Goal: Task Accomplishment & Management: Use online tool/utility

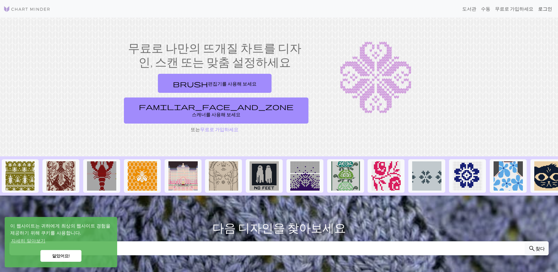
click at [542, 8] on font "로그인" at bounding box center [545, 9] width 14 height 6
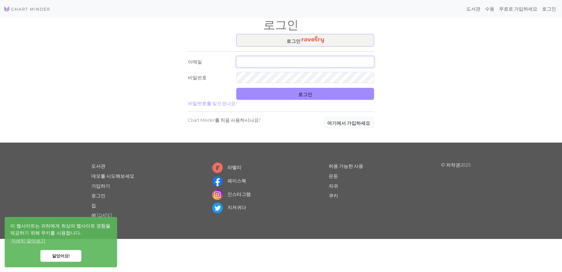
click at [313, 67] on input "text" at bounding box center [305, 61] width 138 height 11
type input "[EMAIL_ADDRESS][DOMAIN_NAME]"
click at [331, 119] on div "로그인 ​ 이메일 [EMAIL_ADDRESS][DOMAIN_NAME] 비밀번호 로그인 비밀번호를 잊으셨나요? Chart Minder를 처음 사…" at bounding box center [280, 88] width 193 height 109
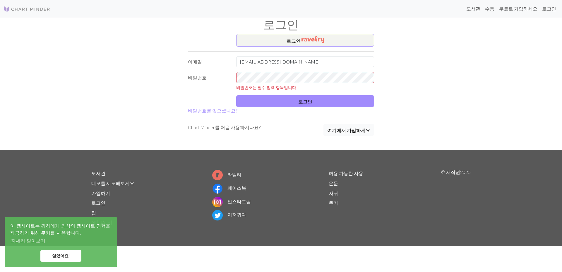
click at [340, 127] on font "여기에서 가입하세요" at bounding box center [348, 130] width 43 height 6
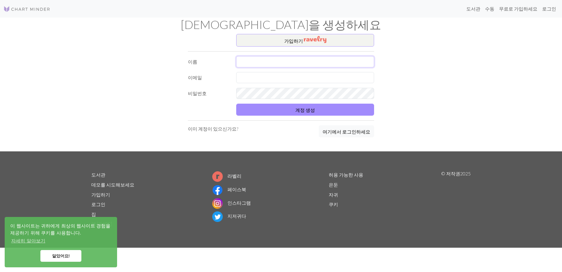
click at [304, 62] on input "text" at bounding box center [305, 61] width 138 height 11
type input "f"
type input "dltkfkd"
click at [308, 80] on input "text" at bounding box center [305, 77] width 138 height 11
type input "[EMAIL_ADDRESS][DOMAIN_NAME]"
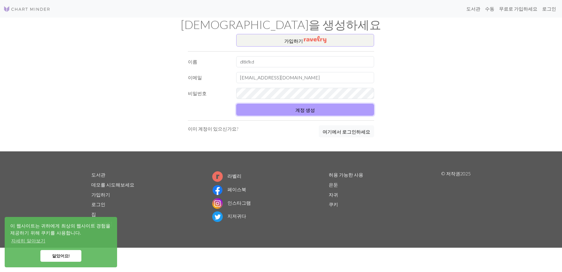
click at [309, 112] on font "계정 생성" at bounding box center [305, 110] width 20 height 6
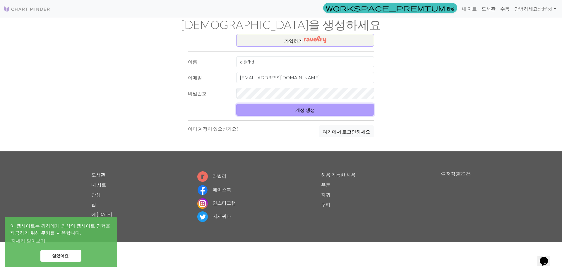
click at [364, 105] on button "계정 생성" at bounding box center [305, 110] width 138 height 12
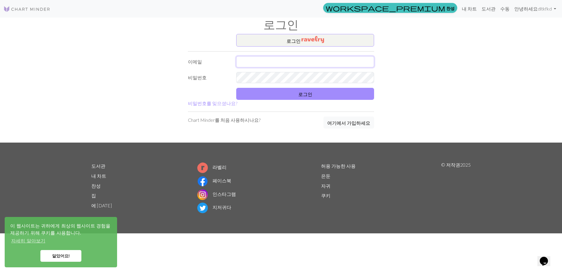
click at [322, 65] on input "text" at bounding box center [305, 61] width 138 height 11
type input "[EMAIL_ADDRESS][DOMAIN_NAME]"
click at [349, 98] on button "로그인" at bounding box center [305, 94] width 138 height 12
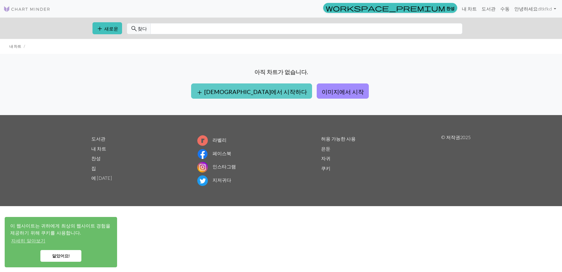
click at [265, 89] on font "[DEMOGRAPHIC_DATA]에서 시작하다" at bounding box center [255, 91] width 103 height 7
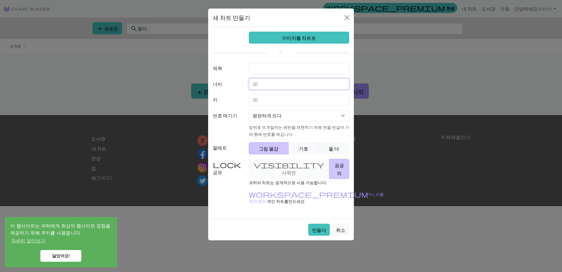
click at [286, 86] on input "20" at bounding box center [299, 83] width 101 height 11
type input "2"
type input "30"
click at [286, 99] on input "20" at bounding box center [299, 99] width 101 height 11
type input "2"
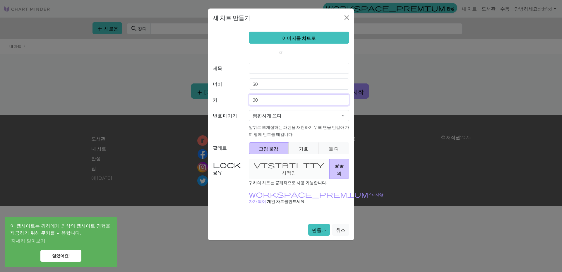
type input "30"
click at [267, 70] on input "text" at bounding box center [299, 68] width 101 height 11
type input "별"
click at [310, 153] on button "기호" at bounding box center [304, 148] width 30 height 12
click at [324, 150] on button "둘 다" at bounding box center [334, 148] width 31 height 12
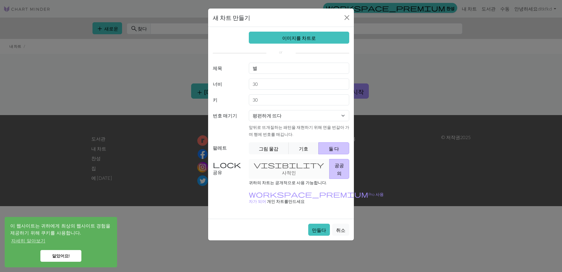
click at [293, 167] on div "visibility 사적인 공공의" at bounding box center [299, 169] width 108 height 20
click at [278, 164] on div "visibility 사적인 공공의" at bounding box center [299, 169] width 108 height 20
click at [280, 166] on div "visibility 사적인 공공의" at bounding box center [299, 169] width 108 height 20
click at [308, 112] on select "평편하게 뜨다 원형으로 뜨다 레이스 뜨개질 크로스 스티치" at bounding box center [299, 115] width 101 height 11
click at [284, 111] on select "평편하게 뜨다 원형으로 뜨다 레이스 뜨개질 크로스 스티치" at bounding box center [299, 115] width 101 height 11
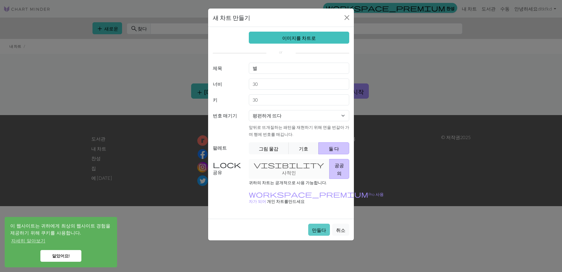
click at [324, 224] on button "만들다" at bounding box center [319, 230] width 22 height 12
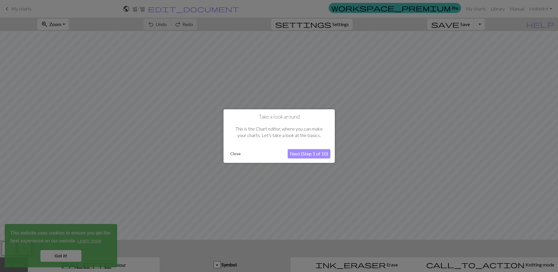
click at [313, 153] on button "Next (Step 1 of 10)" at bounding box center [309, 153] width 43 height 9
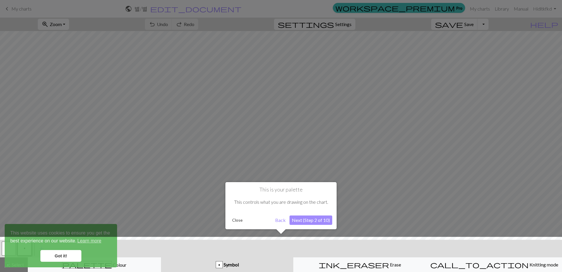
click at [309, 218] on button "Next (Step 2 of 10)" at bounding box center [311, 220] width 43 height 9
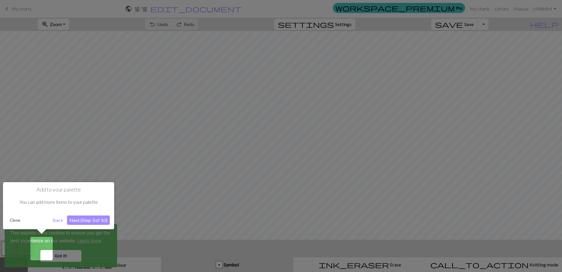
click at [87, 220] on button "Next (Step 3 of 10)" at bounding box center [88, 220] width 43 height 9
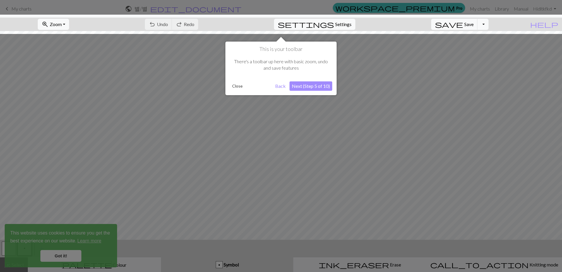
click at [73, 249] on div at bounding box center [281, 136] width 562 height 272
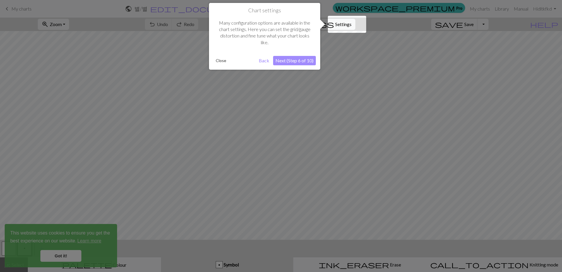
click at [355, 72] on div at bounding box center [281, 136] width 562 height 272
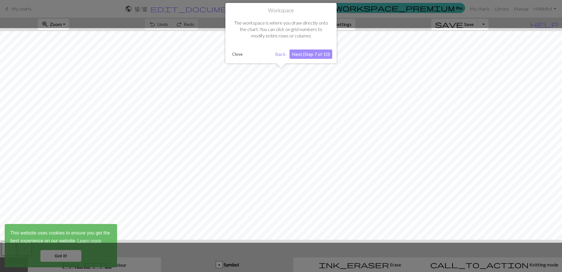
click at [424, 66] on div at bounding box center [281, 135] width 568 height 215
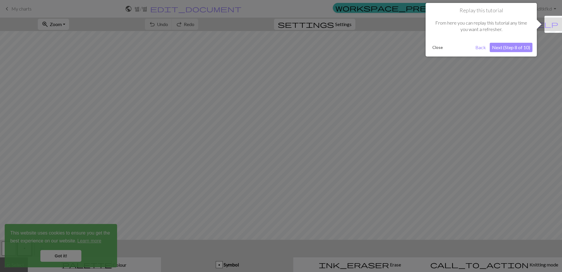
click at [487, 66] on div at bounding box center [281, 136] width 562 height 272
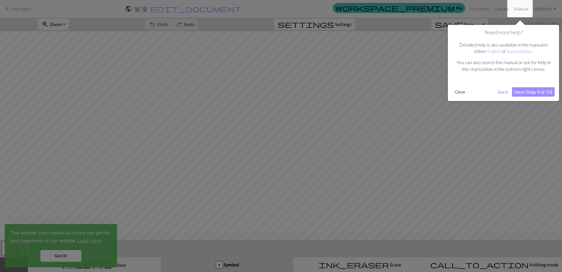
click at [534, 121] on div at bounding box center [281, 136] width 562 height 272
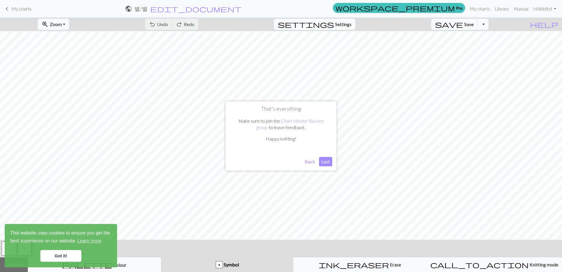
click at [332, 162] on button "Last" at bounding box center [325, 161] width 13 height 9
click at [71, 252] on link "Got it!" at bounding box center [60, 256] width 41 height 12
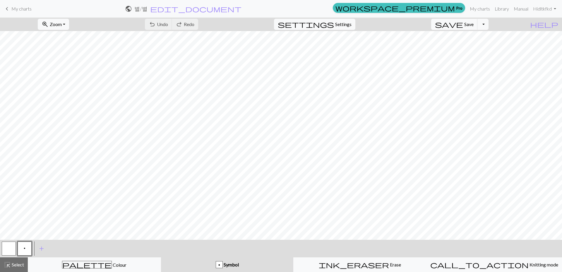
click at [22, 11] on span "My charts" at bounding box center [21, 9] width 20 height 6
click at [489, 28] on button "Toggle Dropdown" at bounding box center [483, 24] width 11 height 11
click at [346, 27] on span "Settings" at bounding box center [343, 24] width 16 height 7
select select "aran"
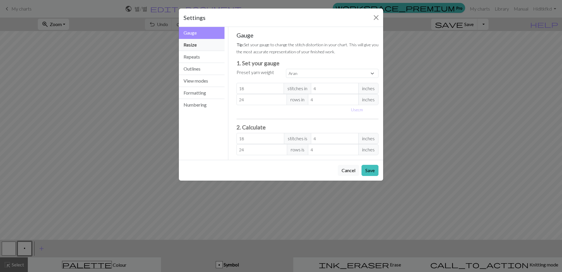
click at [209, 43] on button "Resize" at bounding box center [202, 45] width 46 height 12
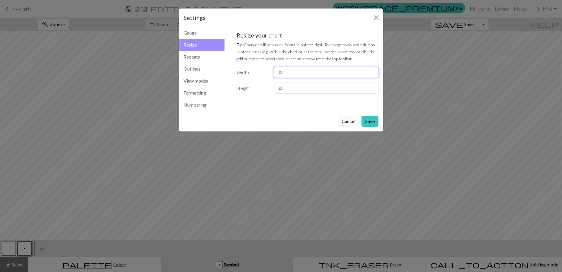
click at [291, 73] on input "30" at bounding box center [326, 72] width 105 height 11
type input "3"
type input "40"
click at [372, 123] on button "Save" at bounding box center [370, 121] width 17 height 11
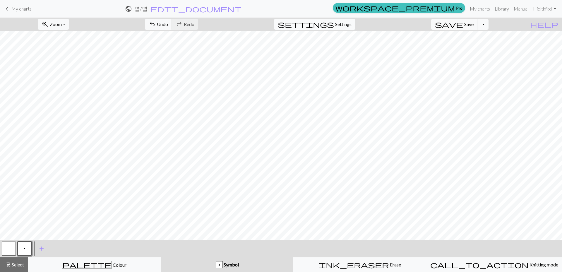
click at [334, 24] on span "settings" at bounding box center [306, 24] width 56 height 8
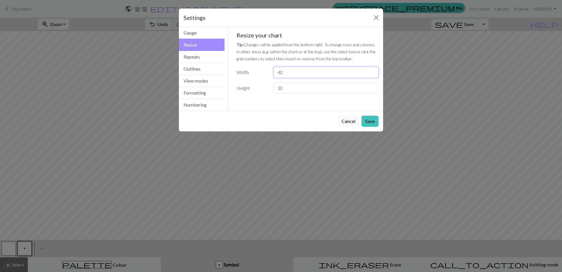
click at [289, 76] on input "40" at bounding box center [326, 72] width 105 height 11
type input "4"
type input "30"
click at [339, 91] on input "30" at bounding box center [326, 88] width 105 height 11
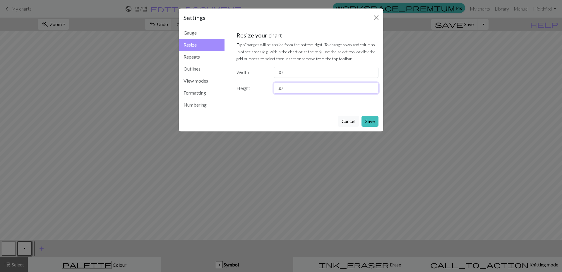
type input "3"
type input "40"
click at [370, 120] on button "Save" at bounding box center [370, 121] width 17 height 11
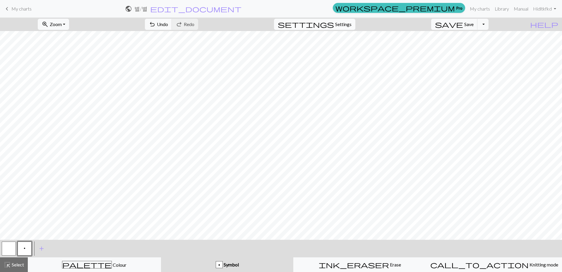
click at [333, 25] on button "settings Settings" at bounding box center [314, 24] width 81 height 11
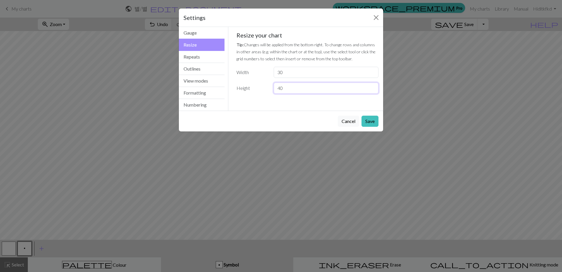
click at [298, 86] on input "40" at bounding box center [326, 88] width 105 height 11
type input "45"
click at [375, 121] on button "Save" at bounding box center [370, 121] width 17 height 11
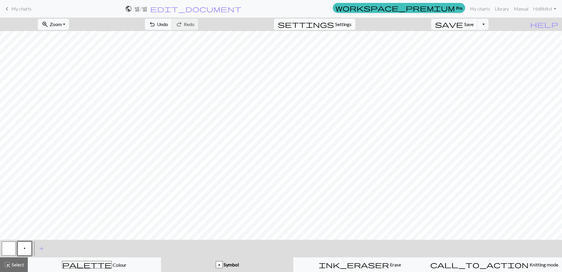
click at [355, 25] on button "settings Settings" at bounding box center [314, 24] width 81 height 11
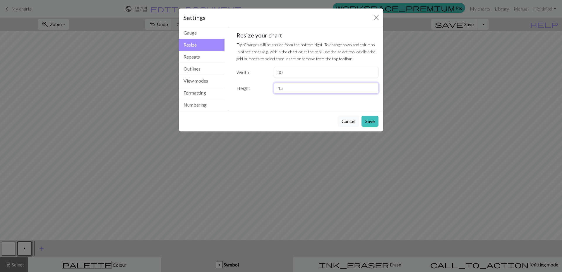
click at [285, 91] on input "45" at bounding box center [326, 88] width 105 height 11
type input "4"
type input "50"
click at [369, 123] on button "Save" at bounding box center [370, 121] width 17 height 11
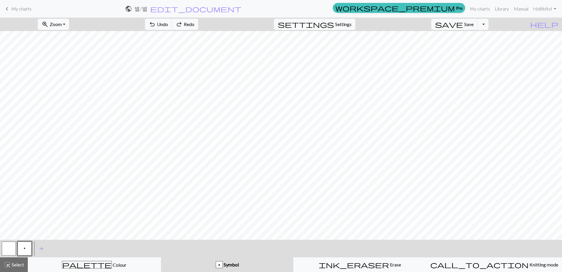
click at [268, 266] on div "p Symbol" at bounding box center [228, 264] width 126 height 7
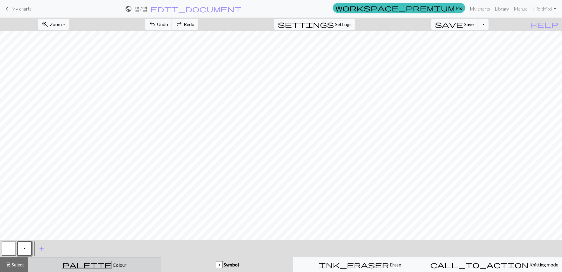
click at [131, 262] on div "palette Colour Colour" at bounding box center [95, 265] width 126 height 8
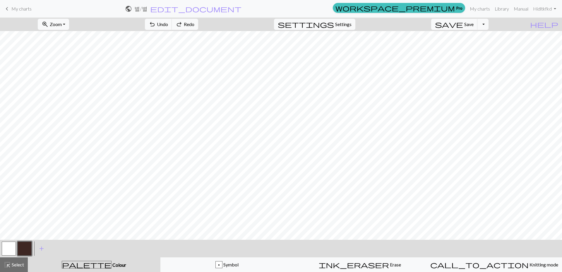
click at [25, 247] on button "button" at bounding box center [25, 249] width 14 height 14
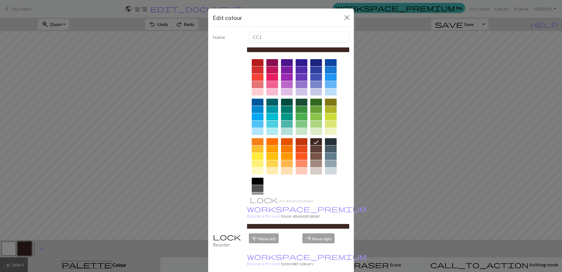
click at [319, 71] on div at bounding box center [316, 69] width 12 height 7
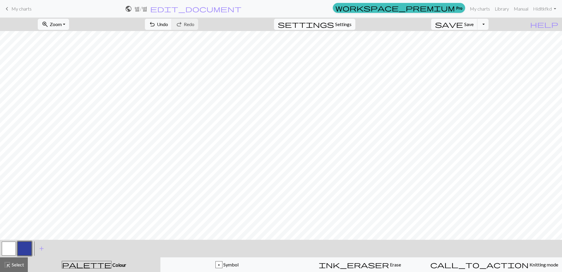
click at [343, 23] on span "Settings" at bounding box center [343, 24] width 16 height 7
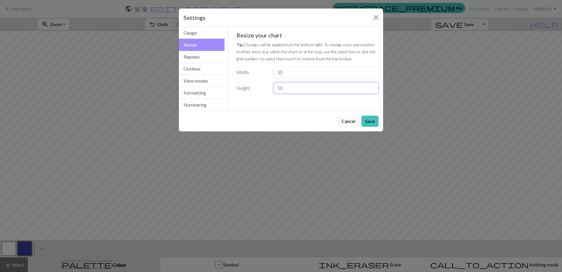
click at [308, 90] on input "50" at bounding box center [326, 88] width 105 height 11
click at [310, 72] on input "30" at bounding box center [326, 72] width 105 height 11
type input "35"
click at [372, 121] on button "Save" at bounding box center [370, 121] width 17 height 11
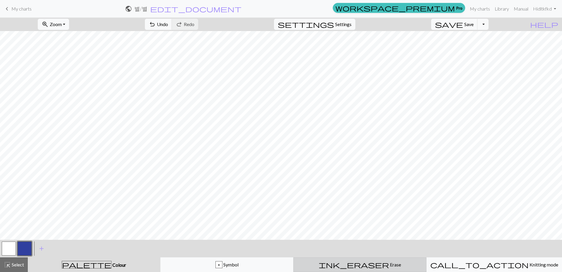
click at [413, 263] on div "ink_eraser Erase Erase" at bounding box center [360, 264] width 126 height 7
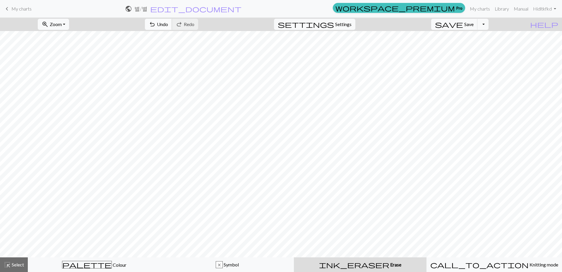
click at [172, 24] on button "undo Undo Undo" at bounding box center [158, 24] width 27 height 11
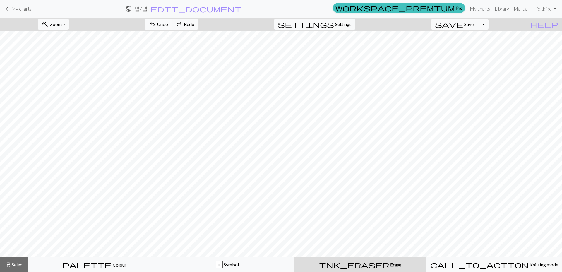
click at [172, 24] on button "undo Undo Undo" at bounding box center [158, 24] width 27 height 11
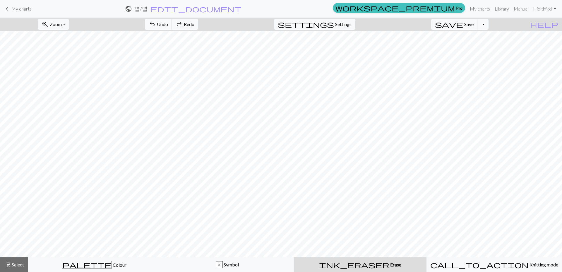
click at [172, 24] on button "undo Undo Undo" at bounding box center [158, 24] width 27 height 11
click at [333, 24] on button "settings Settings" at bounding box center [314, 24] width 81 height 11
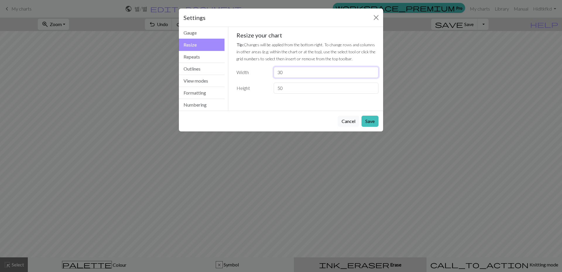
click at [342, 71] on input "30" at bounding box center [326, 72] width 105 height 11
type input "3"
type input "40"
click at [356, 89] on input "50" at bounding box center [326, 88] width 105 height 11
type input "5"
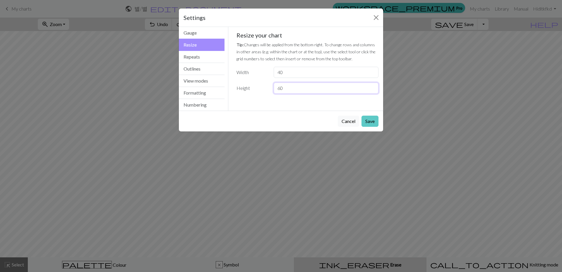
type input "60"
click at [369, 121] on button "Save" at bounding box center [370, 121] width 17 height 11
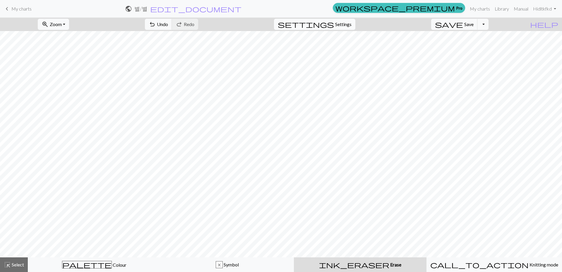
click at [350, 26] on span "Settings" at bounding box center [343, 24] width 16 height 7
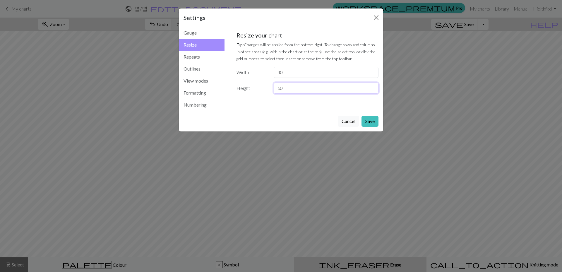
click at [281, 88] on input "60" at bounding box center [326, 88] width 105 height 11
type input "70"
click at [372, 120] on button "Save" at bounding box center [370, 121] width 17 height 11
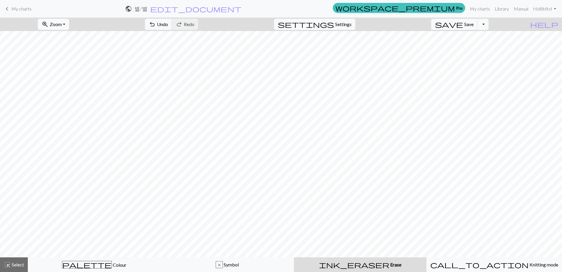
click at [342, 18] on div "settings Settings" at bounding box center [315, 24] width 90 height 13
click at [334, 25] on button "settings Settings" at bounding box center [314, 24] width 81 height 11
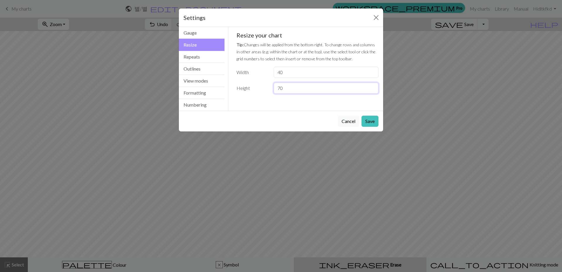
click at [280, 87] on input "70" at bounding box center [326, 88] width 105 height 11
type input "80"
click at [375, 123] on button "Save" at bounding box center [370, 121] width 17 height 11
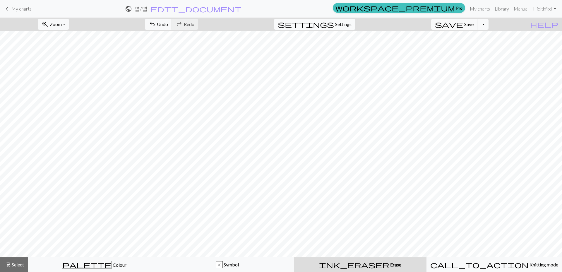
click at [355, 19] on button "settings Settings" at bounding box center [314, 24] width 81 height 11
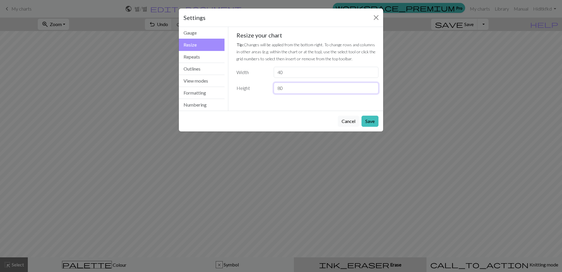
click at [314, 89] on input "80" at bounding box center [326, 88] width 105 height 11
type input "8"
type input "60"
click at [371, 118] on button "Save" at bounding box center [370, 121] width 17 height 11
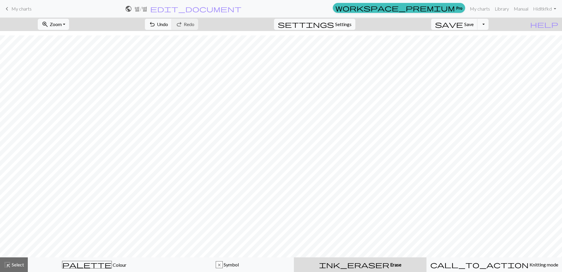
scroll to position [156, 0]
click at [352, 25] on span "Settings" at bounding box center [343, 24] width 16 height 7
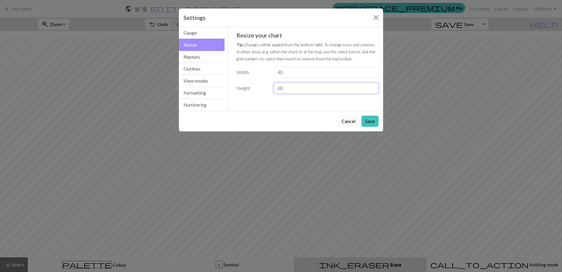
click at [302, 90] on input "60" at bounding box center [326, 88] width 105 height 11
type input "6"
type input "50"
click at [377, 122] on button "Save" at bounding box center [370, 121] width 17 height 11
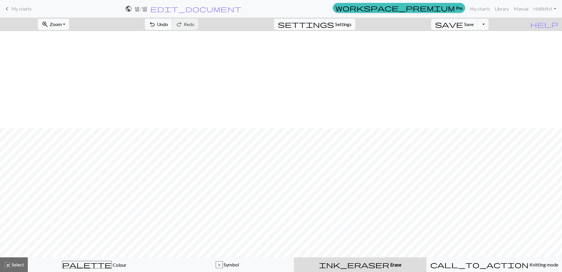
scroll to position [97, 0]
click at [352, 21] on span "Settings" at bounding box center [343, 24] width 16 height 7
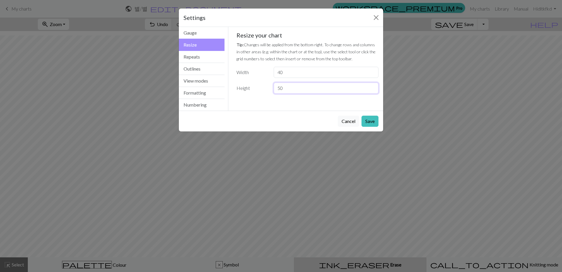
click at [291, 90] on input "50" at bounding box center [326, 88] width 105 height 11
type input "5"
type input "40"
click at [375, 124] on button "Save" at bounding box center [370, 121] width 17 height 11
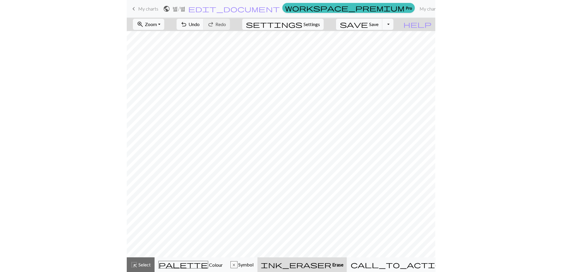
scroll to position [34, 0]
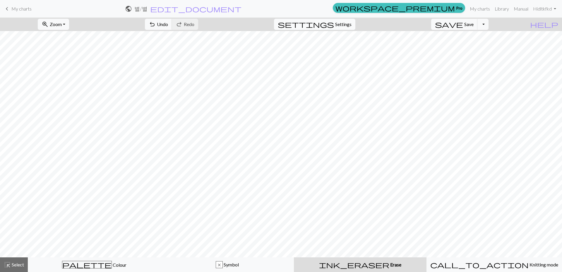
click at [342, 20] on button "settings Settings" at bounding box center [314, 24] width 81 height 11
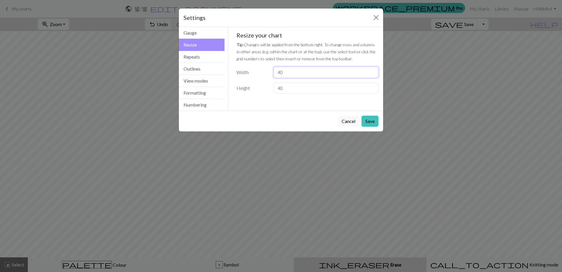
click at [317, 75] on input "40" at bounding box center [326, 72] width 105 height 11
type input "4"
type input "30"
click at [346, 92] on input "40" at bounding box center [326, 88] width 105 height 11
type input "4"
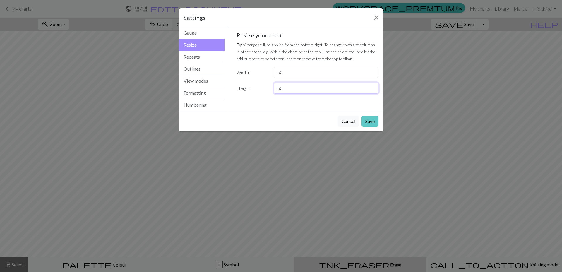
type input "30"
click at [372, 116] on button "Save" at bounding box center [370, 121] width 17 height 11
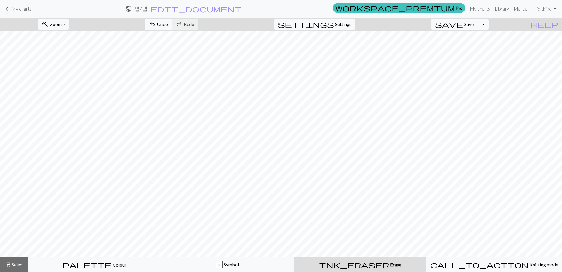
scroll to position [0, 0]
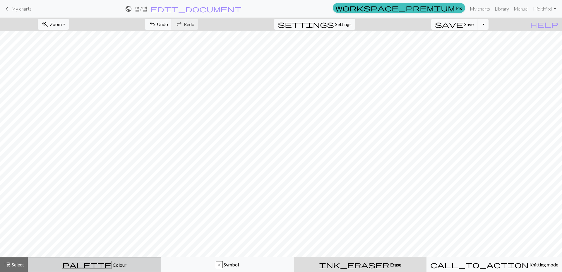
click at [112, 262] on span "Colour" at bounding box center [119, 265] width 15 height 6
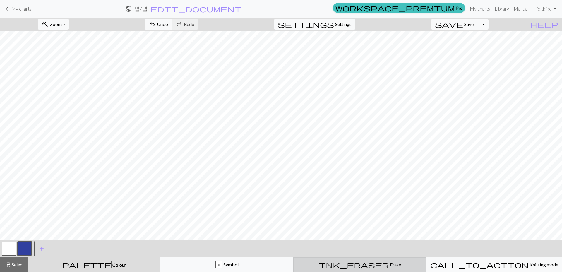
click at [356, 268] on span "ink_eraser" at bounding box center [354, 265] width 70 height 8
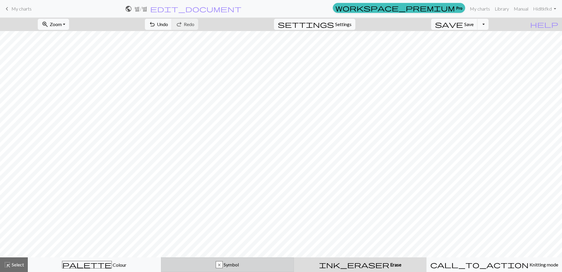
click at [175, 259] on button "x Symbol" at bounding box center [227, 264] width 133 height 15
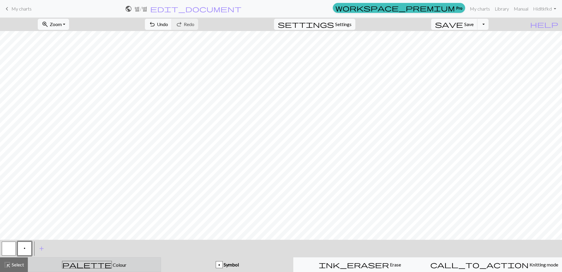
click at [144, 260] on button "palette Colour Colour" at bounding box center [94, 264] width 133 height 15
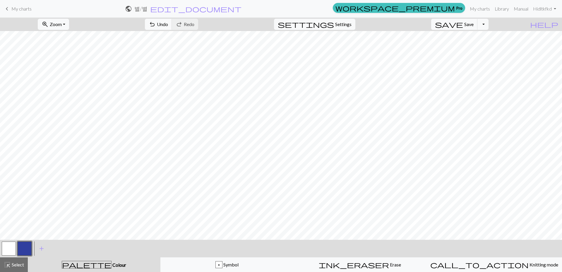
click at [126, 262] on div "palette Colour Colour" at bounding box center [94, 265] width 126 height 8
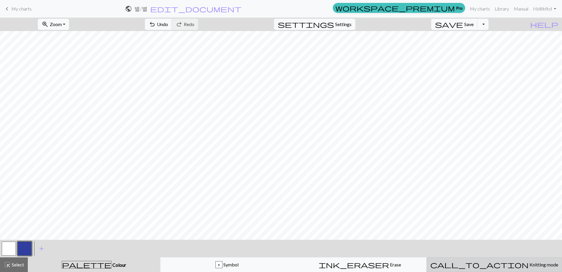
click at [513, 270] on button "call_to_action Knitting mode Knitting mode" at bounding box center [495, 264] width 136 height 15
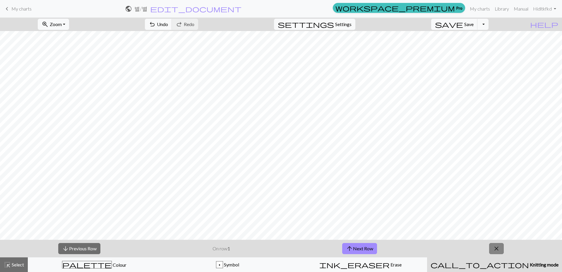
click at [499, 248] on span "close" at bounding box center [496, 249] width 7 height 8
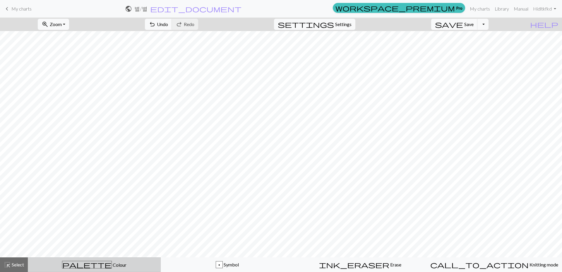
drag, startPoint x: 123, startPoint y: 264, endPoint x: 125, endPoint y: 259, distance: 4.7
click at [123, 263] on div "palette Colour Colour" at bounding box center [94, 265] width 125 height 8
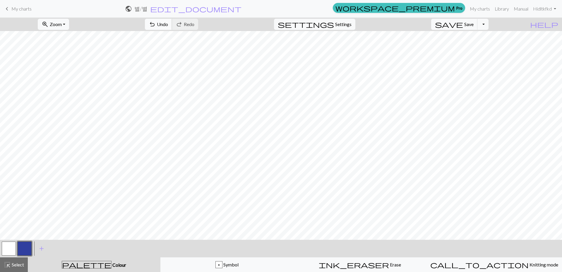
click at [168, 24] on span "Undo" at bounding box center [162, 24] width 11 height 6
click at [172, 20] on button "undo Undo Undo" at bounding box center [158, 24] width 27 height 11
click at [183, 25] on span "redo" at bounding box center [179, 24] width 7 height 8
click at [168, 24] on span "Undo" at bounding box center [162, 24] width 11 height 6
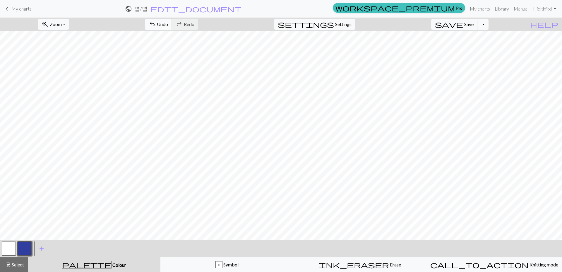
click at [168, 27] on span "Undo" at bounding box center [162, 24] width 11 height 6
click at [172, 28] on button "undo Undo Undo" at bounding box center [158, 24] width 27 height 11
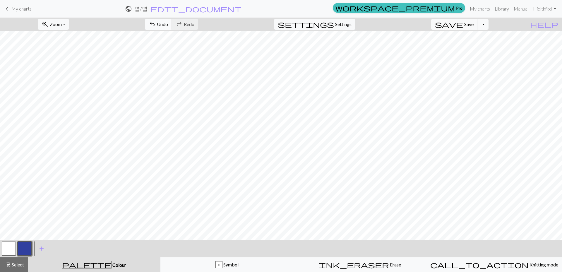
click at [156, 28] on span "undo" at bounding box center [152, 24] width 7 height 8
click at [156, 26] on span "undo" at bounding box center [152, 24] width 7 height 8
click at [168, 26] on span "Undo" at bounding box center [162, 24] width 11 height 6
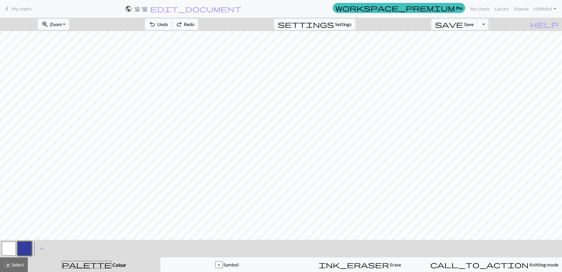
click at [168, 26] on span "Undo" at bounding box center [162, 24] width 11 height 6
click at [168, 25] on span "Undo" at bounding box center [162, 24] width 11 height 6
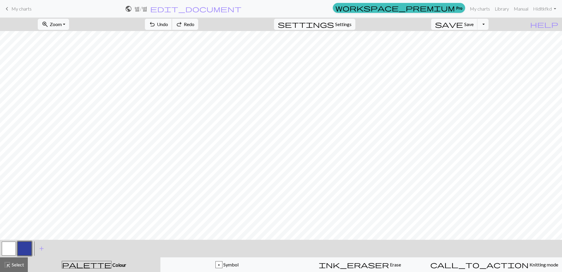
click at [168, 25] on span "Undo" at bounding box center [162, 24] width 11 height 6
click at [168, 23] on span "Undo" at bounding box center [162, 24] width 11 height 6
click at [168, 24] on span "Undo" at bounding box center [162, 24] width 11 height 6
click at [172, 28] on button "undo Undo Undo" at bounding box center [158, 24] width 27 height 11
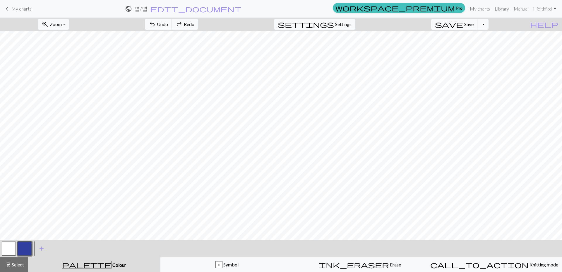
click at [172, 28] on button "undo Undo Undo" at bounding box center [158, 24] width 27 height 11
click at [168, 23] on span "Undo" at bounding box center [162, 24] width 11 height 6
click at [168, 25] on span "Undo" at bounding box center [162, 24] width 11 height 6
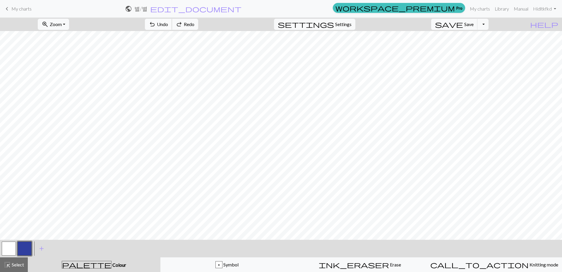
click at [168, 23] on span "Undo" at bounding box center [162, 24] width 11 height 6
click at [489, 23] on button "Toggle Dropdown" at bounding box center [483, 24] width 11 height 11
click at [480, 46] on button "save_alt Download" at bounding box center [440, 46] width 97 height 9
click at [194, 21] on span "Redo" at bounding box center [189, 24] width 11 height 6
click at [168, 24] on span "Undo" at bounding box center [162, 24] width 11 height 6
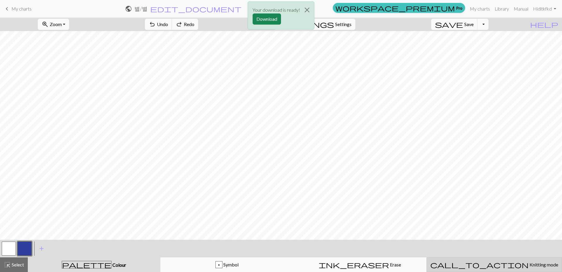
click at [529, 264] on span "Knitting mode" at bounding box center [544, 265] width 30 height 6
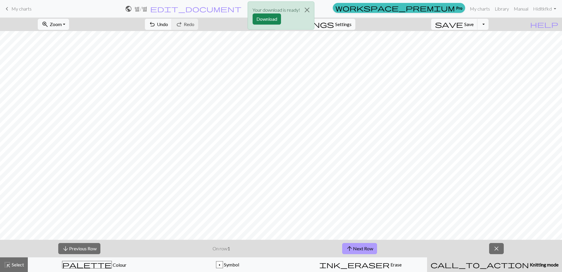
click at [359, 249] on button "arrow_upward Next Row" at bounding box center [359, 248] width 35 height 11
click at [88, 241] on div "arrow_downward Previous Row On row 5 arrow_upward Next Row close" at bounding box center [281, 249] width 562 height 18
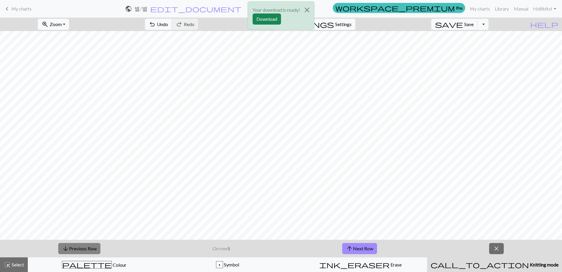
click at [88, 247] on button "arrow_downward Previous Row" at bounding box center [79, 248] width 42 height 11
click at [502, 251] on button "close" at bounding box center [496, 248] width 15 height 11
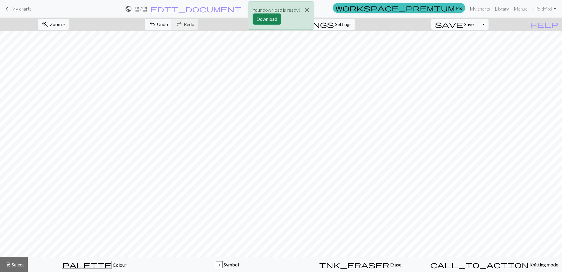
click at [17, 9] on div "Your download is ready! Download" at bounding box center [281, 17] width 562 height 34
click at [276, 22] on button "Download" at bounding box center [267, 18] width 28 height 11
click at [9, 5] on span "keyboard_arrow_left" at bounding box center [7, 9] width 7 height 8
click at [242, 9] on span "edit_document" at bounding box center [195, 9] width 91 height 8
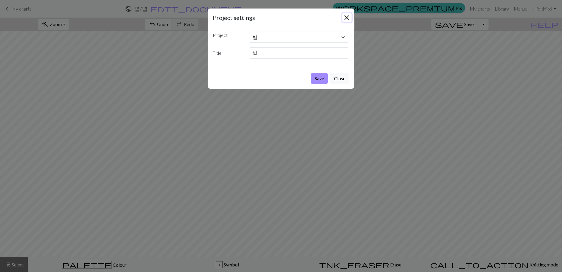
click at [346, 20] on button "Close" at bounding box center [346, 17] width 9 height 9
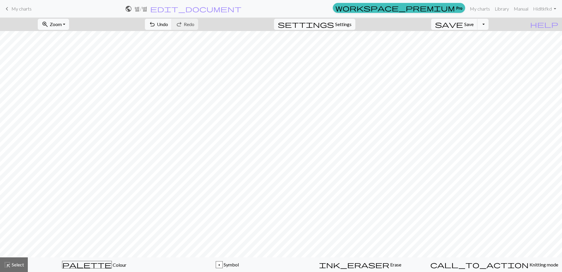
click at [17, 9] on span "My charts" at bounding box center [21, 9] width 20 height 6
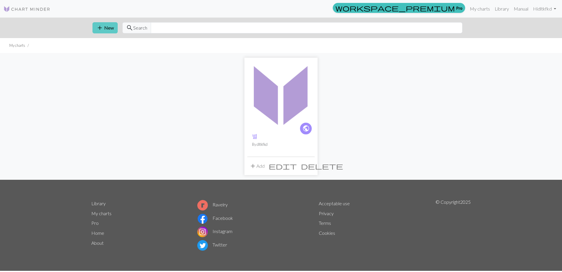
click at [95, 25] on button "add New" at bounding box center [105, 27] width 25 height 11
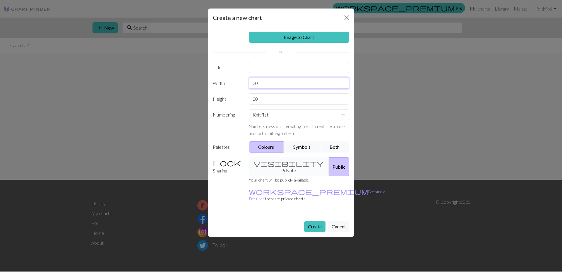
click at [300, 86] on input "20" at bounding box center [299, 83] width 101 height 11
type input "2"
type input "30"
click at [347, 102] on input "20" at bounding box center [299, 98] width 101 height 11
type input "2"
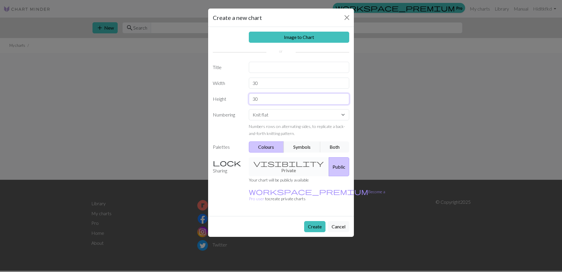
type input "30"
click at [309, 70] on input "text" at bounding box center [299, 67] width 101 height 11
type input "큰별"
click at [317, 36] on link "Image to Chart" at bounding box center [299, 37] width 101 height 11
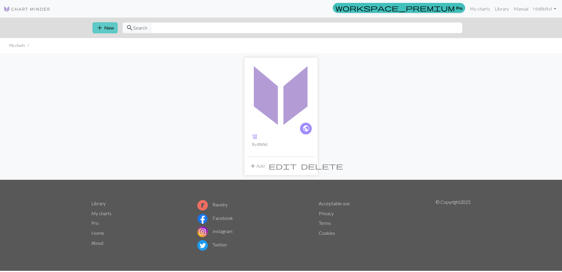
click at [112, 30] on button "add New" at bounding box center [105, 27] width 25 height 11
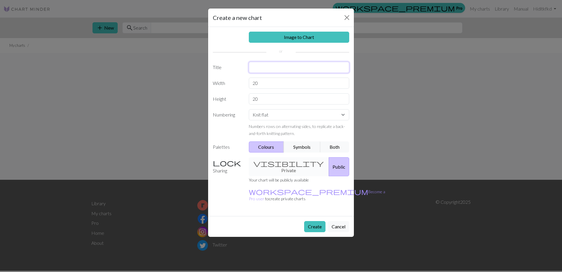
click at [294, 69] on input "text" at bounding box center [299, 67] width 101 height 11
type input "큰별"
click at [296, 79] on input "20" at bounding box center [299, 83] width 101 height 11
type input "2"
type input "30"
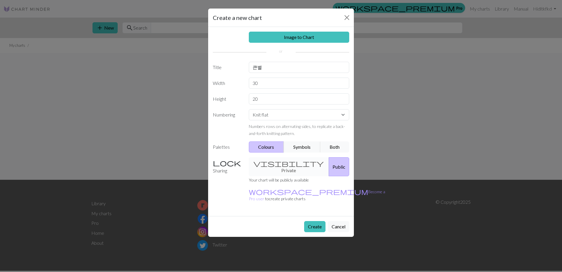
click at [312, 106] on div "Image to Chart Title 큰별 Width 30 Height 20 Numbering Knit flat Knit in the roun…" at bounding box center [281, 121] width 146 height 189
click at [314, 102] on input "20" at bounding box center [299, 98] width 101 height 11
type input "2"
type input "30"
click at [313, 221] on button "Create" at bounding box center [314, 226] width 21 height 11
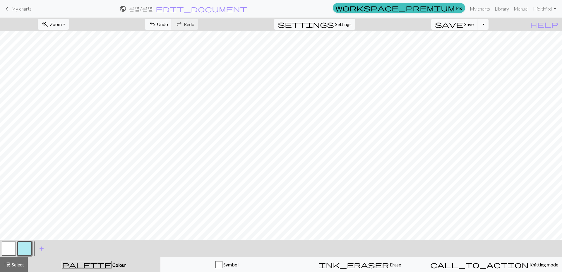
click at [28, 242] on button "button" at bounding box center [25, 249] width 14 height 14
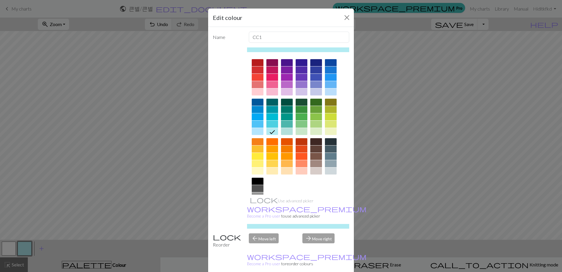
click at [317, 63] on div at bounding box center [316, 62] width 12 height 7
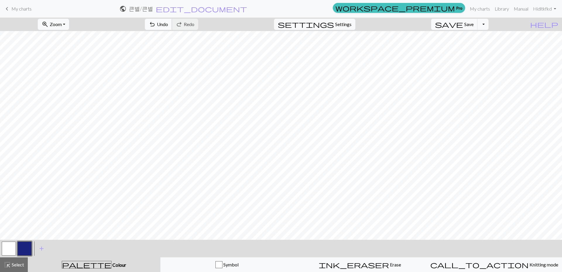
click at [168, 26] on span "Undo" at bounding box center [162, 24] width 11 height 6
click at [156, 25] on span "undo" at bounding box center [152, 24] width 7 height 8
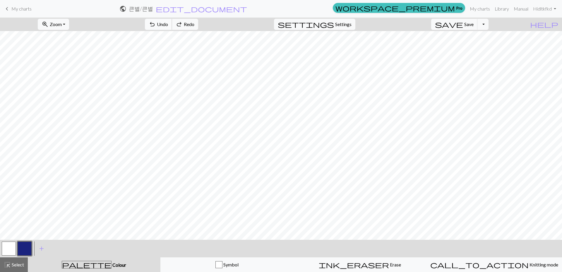
click at [156, 25] on span "undo" at bounding box center [152, 24] width 7 height 8
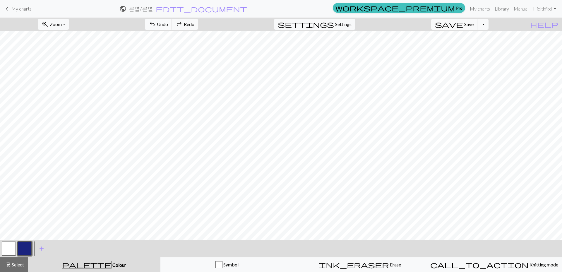
click at [156, 25] on span "undo" at bounding box center [152, 24] width 7 height 8
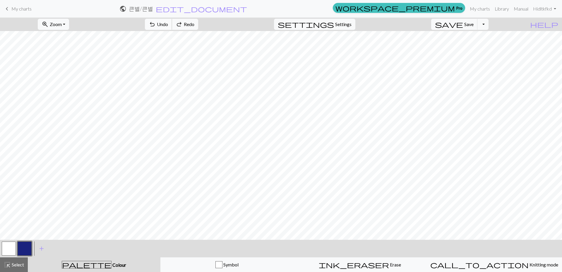
click at [156, 25] on span "undo" at bounding box center [152, 24] width 7 height 8
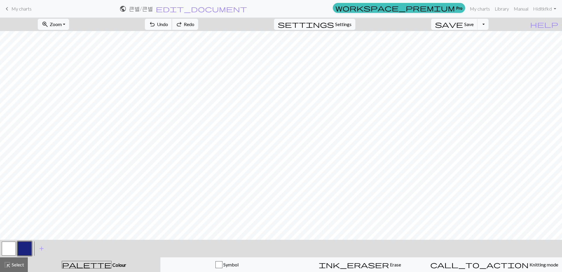
click at [156, 25] on span "undo" at bounding box center [152, 24] width 7 height 8
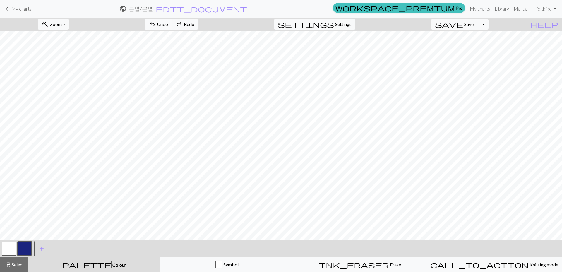
click at [156, 25] on span "undo" at bounding box center [152, 24] width 7 height 8
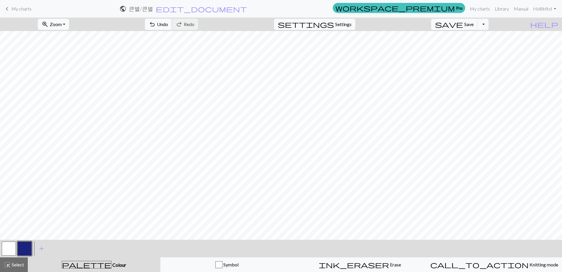
click at [156, 22] on span "undo" at bounding box center [152, 24] width 7 height 8
click at [168, 23] on span "Undo" at bounding box center [162, 24] width 11 height 6
click at [172, 28] on button "undo Undo Undo" at bounding box center [158, 24] width 27 height 11
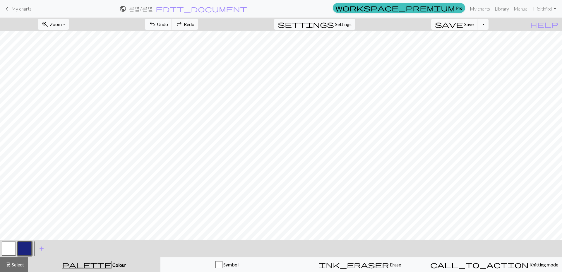
click at [168, 25] on span "Undo" at bounding box center [162, 24] width 11 height 6
click at [168, 24] on span "Undo" at bounding box center [162, 24] width 11 height 6
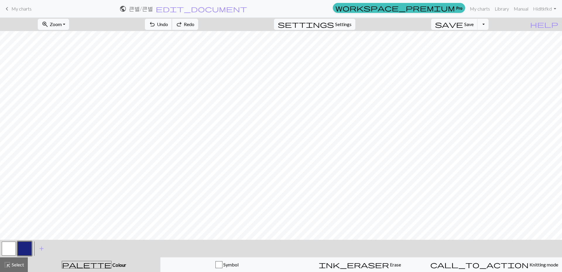
click at [168, 24] on span "Undo" at bounding box center [162, 24] width 11 height 6
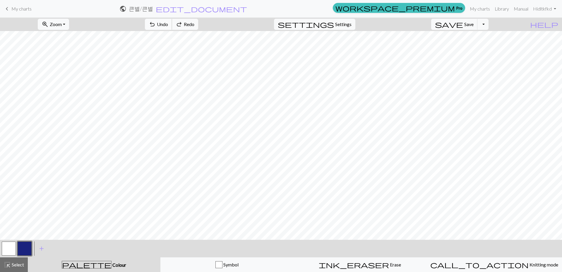
click at [168, 24] on span "Undo" at bounding box center [162, 24] width 11 height 6
click at [156, 26] on span "undo" at bounding box center [152, 24] width 7 height 8
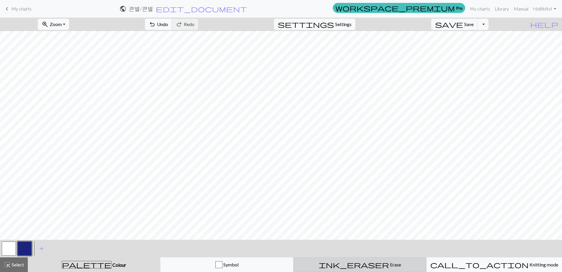
click at [369, 271] on button "ink_eraser Erase Erase" at bounding box center [359, 264] width 133 height 15
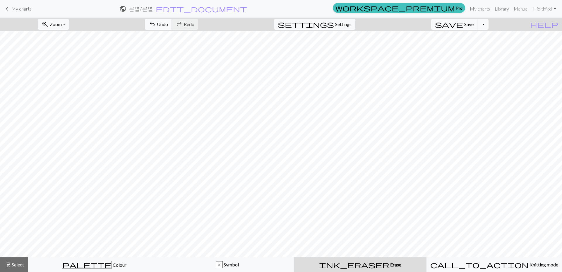
click at [172, 27] on button "undo Undo Undo" at bounding box center [158, 24] width 27 height 11
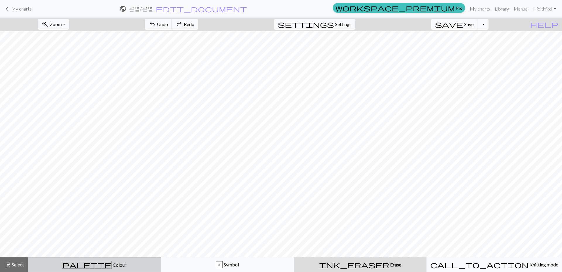
click at [112, 265] on span "Colour" at bounding box center [119, 265] width 15 height 6
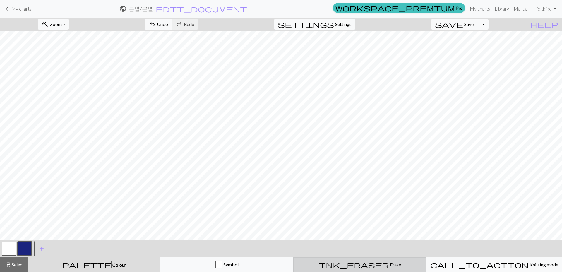
click at [375, 268] on button "ink_eraser Erase Erase" at bounding box center [359, 264] width 133 height 15
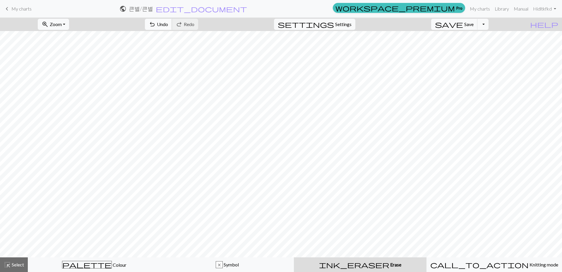
click at [156, 22] on span "undo" at bounding box center [152, 24] width 7 height 8
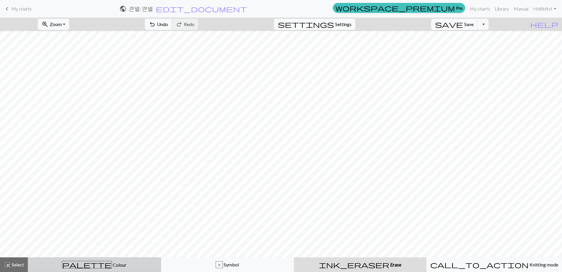
click at [117, 266] on div "palette Colour Colour" at bounding box center [95, 265] width 126 height 8
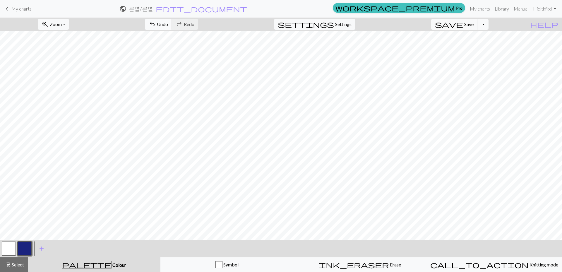
click at [156, 21] on span "undo" at bounding box center [152, 24] width 7 height 8
click at [172, 23] on button "undo Undo Undo" at bounding box center [158, 24] width 27 height 11
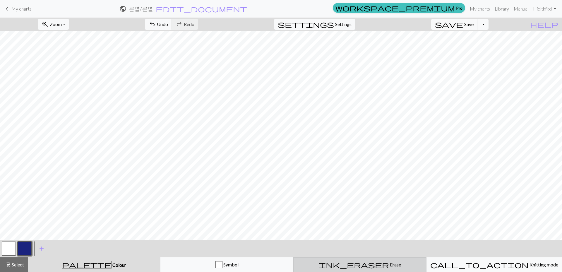
click at [389, 266] on span "Erase" at bounding box center [395, 265] width 12 height 6
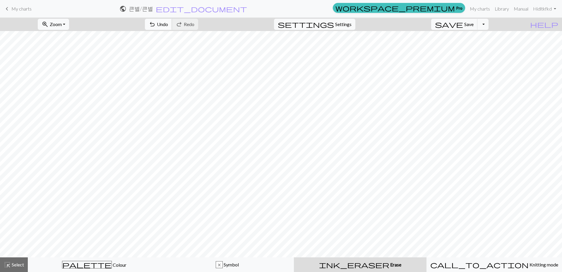
click at [156, 23] on span "undo" at bounding box center [152, 24] width 7 height 8
click at [194, 25] on span "Redo" at bounding box center [189, 24] width 11 height 6
click at [168, 26] on span "Undo" at bounding box center [162, 24] width 11 height 6
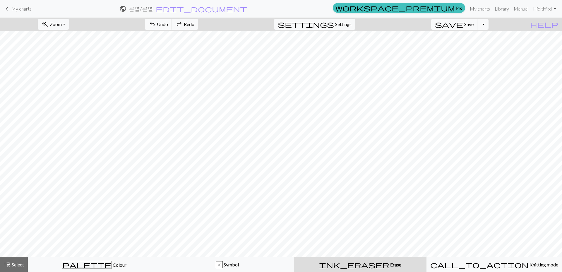
click at [168, 26] on span "Undo" at bounding box center [162, 24] width 11 height 6
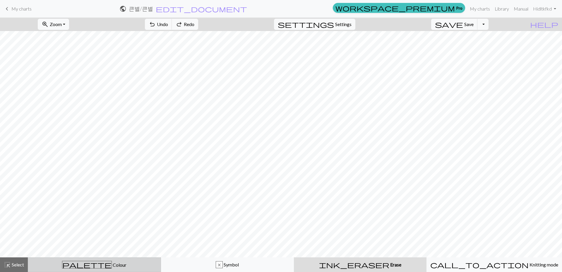
click at [129, 259] on button "palette Colour Colour" at bounding box center [94, 264] width 133 height 15
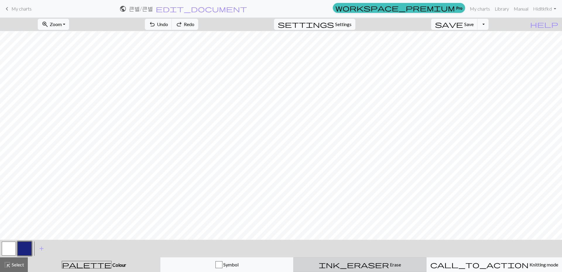
click at [372, 263] on div "ink_eraser Erase Erase" at bounding box center [360, 264] width 126 height 7
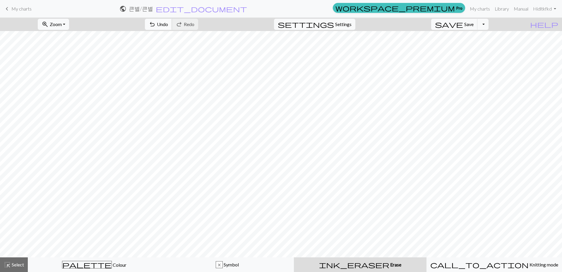
click at [156, 28] on span "undo" at bounding box center [152, 24] width 7 height 8
click at [168, 25] on span "Undo" at bounding box center [162, 24] width 11 height 6
click at [203, 24] on div "undo Undo Undo redo Redo Redo" at bounding box center [172, 24] width 62 height 13
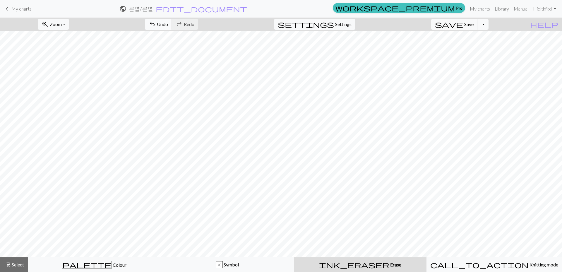
click at [168, 23] on span "Undo" at bounding box center [162, 24] width 11 height 6
click at [194, 21] on span "Redo" at bounding box center [189, 24] width 11 height 6
click at [355, 30] on div "settings Settings" at bounding box center [315, 24] width 90 height 13
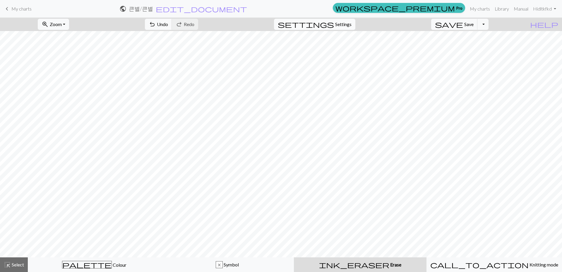
click at [352, 25] on span "Settings" at bounding box center [343, 24] width 16 height 7
select select "aran"
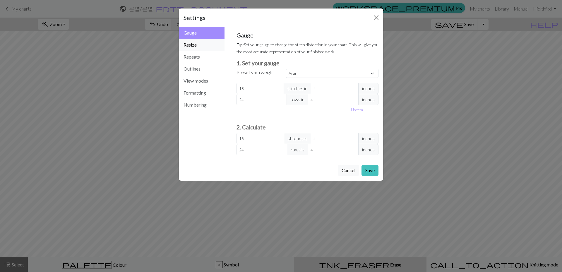
click at [197, 49] on button "Resize" at bounding box center [202, 45] width 46 height 12
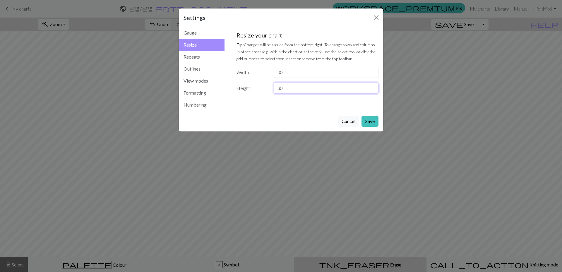
click at [301, 88] on input "30" at bounding box center [326, 88] width 105 height 11
type input "31"
click at [368, 119] on button "Save" at bounding box center [370, 121] width 17 height 11
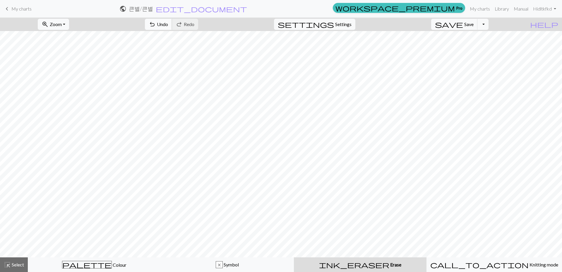
click at [168, 23] on span "Undo" at bounding box center [162, 24] width 11 height 6
click at [348, 26] on span "Settings" at bounding box center [343, 24] width 16 height 7
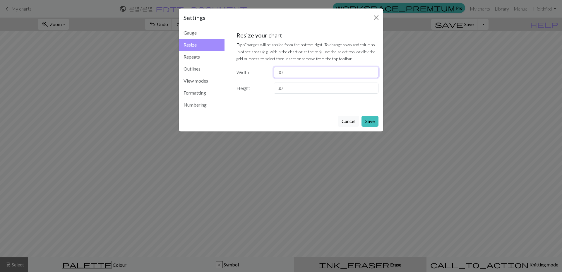
click at [300, 74] on input "30" at bounding box center [326, 72] width 105 height 11
type input "31"
click at [368, 123] on button "Save" at bounding box center [370, 121] width 17 height 11
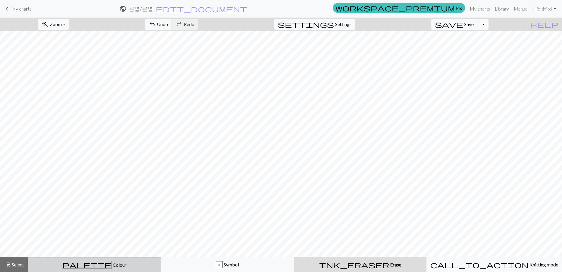
click at [117, 265] on div "palette Colour Colour" at bounding box center [95, 265] width 126 height 8
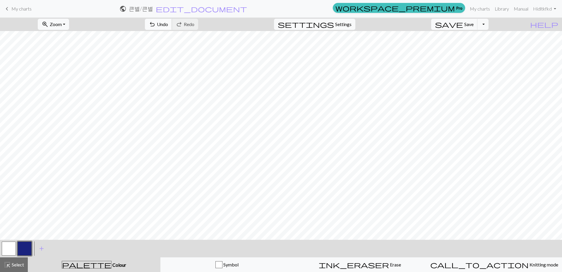
click at [156, 21] on span "undo" at bounding box center [152, 24] width 7 height 8
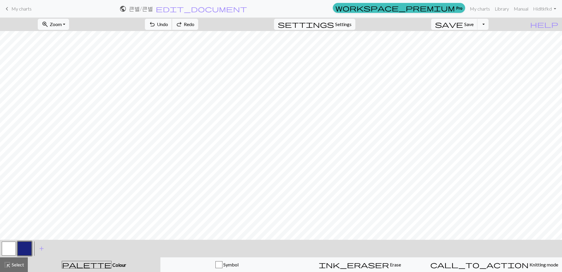
click at [156, 21] on span "undo" at bounding box center [152, 24] width 7 height 8
click at [156, 27] on span "undo" at bounding box center [152, 24] width 7 height 8
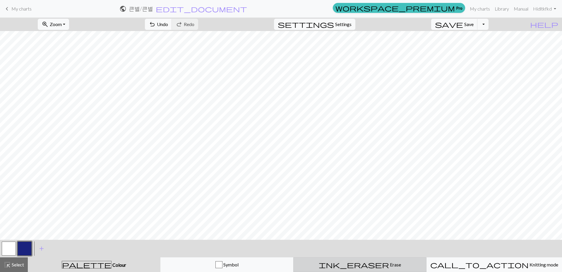
click at [365, 270] on button "ink_eraser Erase Erase" at bounding box center [359, 264] width 133 height 15
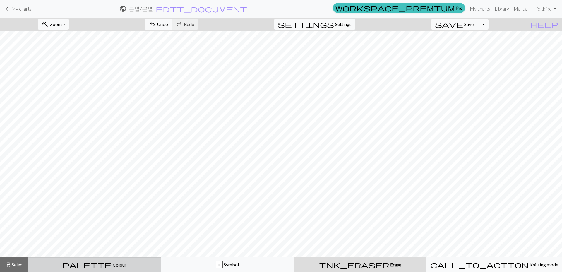
click at [112, 263] on span "Colour" at bounding box center [119, 265] width 15 height 6
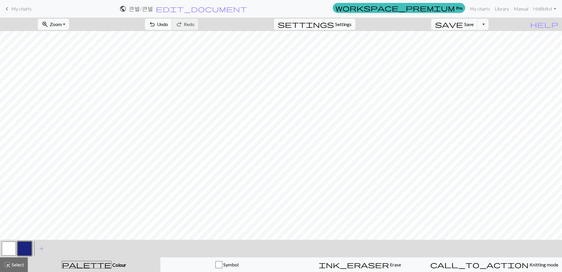
click at [168, 26] on span "Undo" at bounding box center [162, 24] width 11 height 6
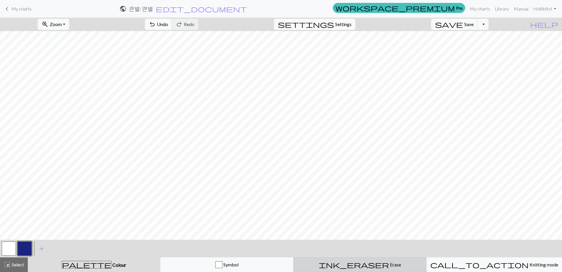
click at [365, 270] on button "ink_eraser Erase Erase" at bounding box center [359, 264] width 133 height 15
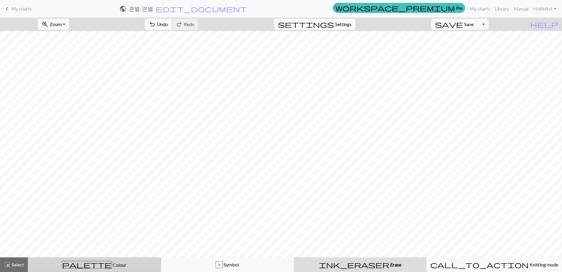
click at [90, 264] on span "palette" at bounding box center [86, 265] width 49 height 8
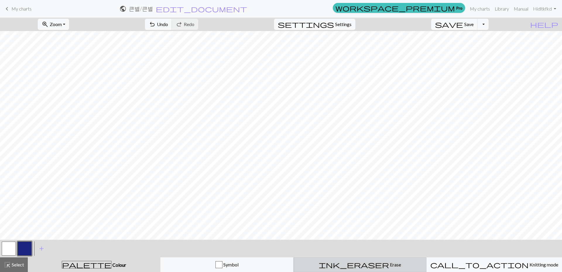
click at [364, 269] on button "ink_eraser Erase Erase" at bounding box center [359, 264] width 133 height 15
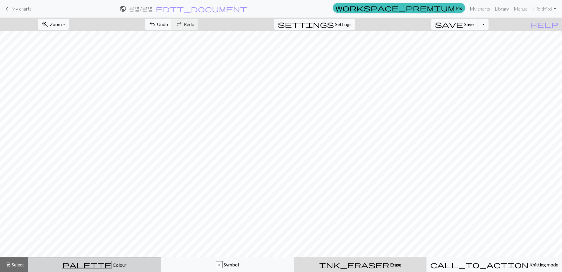
click at [112, 263] on span "Colour" at bounding box center [119, 265] width 15 height 6
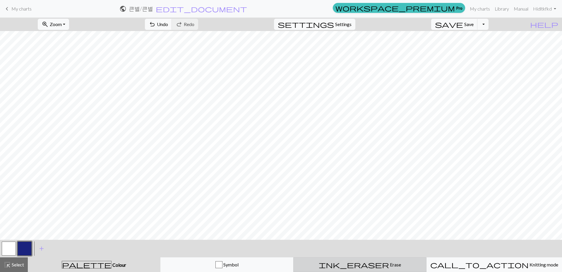
click at [368, 268] on div "ink_eraser Erase Erase" at bounding box center [360, 264] width 126 height 7
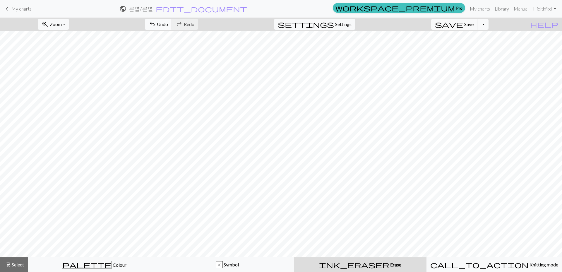
click at [168, 25] on span "Undo" at bounding box center [162, 24] width 11 height 6
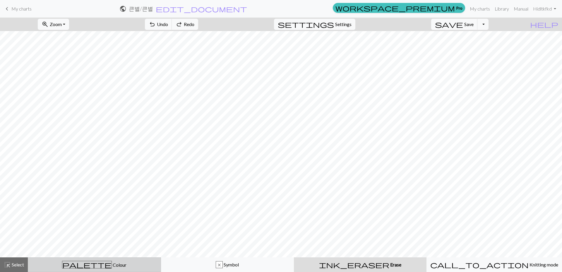
click at [111, 267] on div "palette Colour Colour" at bounding box center [95, 265] width 126 height 8
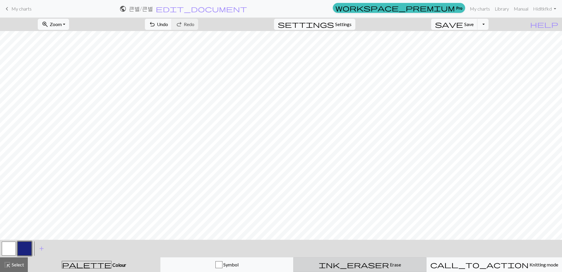
click at [381, 266] on div "ink_eraser Erase Erase" at bounding box center [360, 264] width 126 height 7
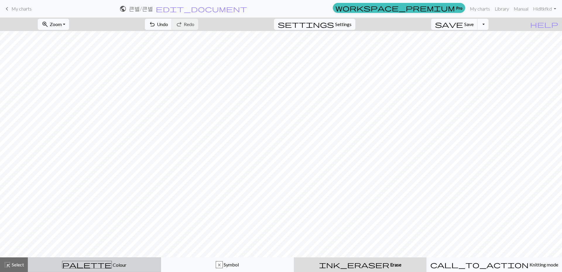
click at [116, 263] on div "palette Colour Colour" at bounding box center [95, 265] width 126 height 8
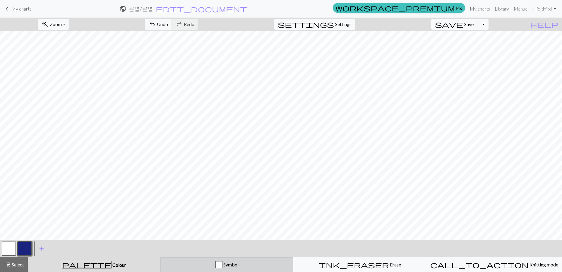
click at [217, 266] on div "button" at bounding box center [219, 264] width 7 height 7
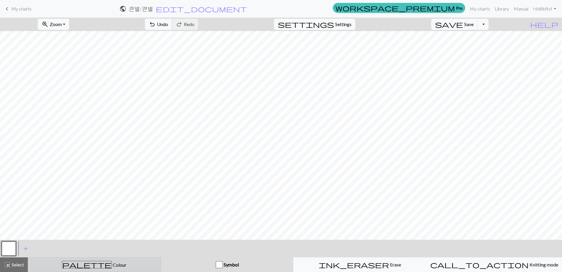
click at [159, 259] on button "palette Colour Colour" at bounding box center [94, 264] width 133 height 15
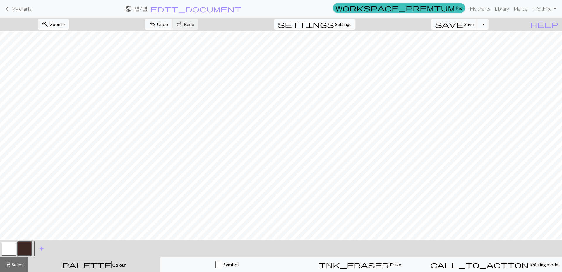
click at [352, 24] on span "Settings" at bounding box center [343, 24] width 16 height 7
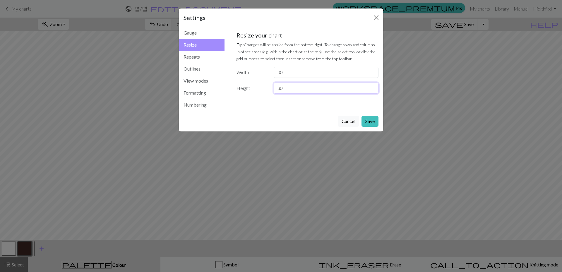
click at [302, 91] on input "30" at bounding box center [326, 88] width 105 height 11
click at [315, 73] on input "30" at bounding box center [326, 72] width 105 height 11
type input "31"
click at [372, 122] on button "Save" at bounding box center [370, 121] width 17 height 11
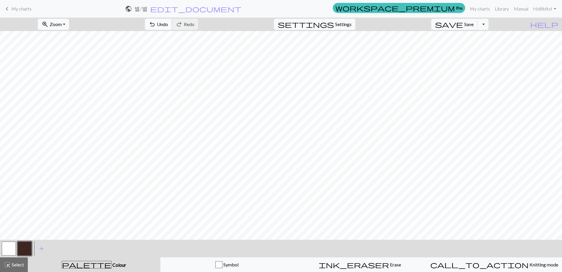
click at [156, 23] on span "undo" at bounding box center [152, 24] width 7 height 8
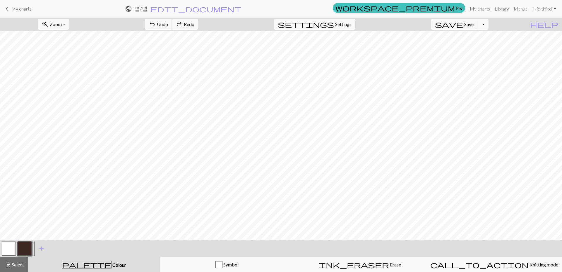
click at [156, 23] on span "undo" at bounding box center [152, 24] width 7 height 8
click at [168, 23] on span "Undo" at bounding box center [162, 24] width 11 height 6
click at [156, 25] on span "undo" at bounding box center [152, 24] width 7 height 8
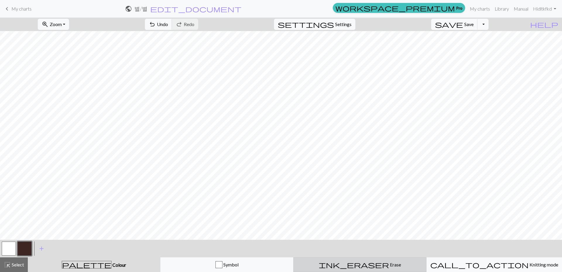
click at [389, 264] on span "Erase" at bounding box center [395, 265] width 12 height 6
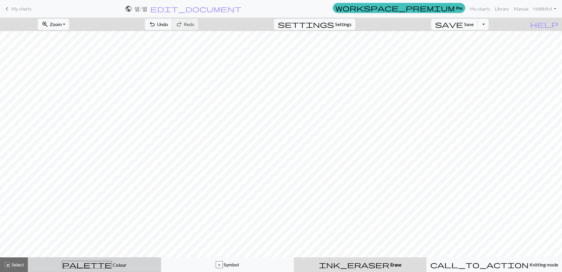
click at [127, 267] on div "palette Colour Colour" at bounding box center [95, 265] width 126 height 8
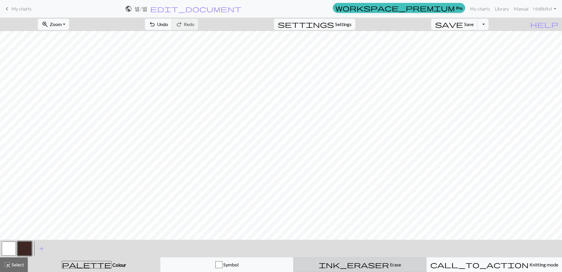
click at [373, 267] on div "ink_eraser Erase Erase" at bounding box center [360, 264] width 126 height 7
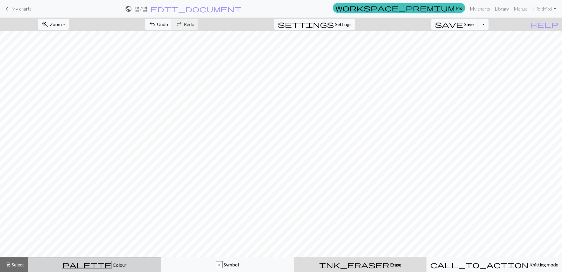
click at [112, 265] on span "Colour" at bounding box center [119, 265] width 15 height 6
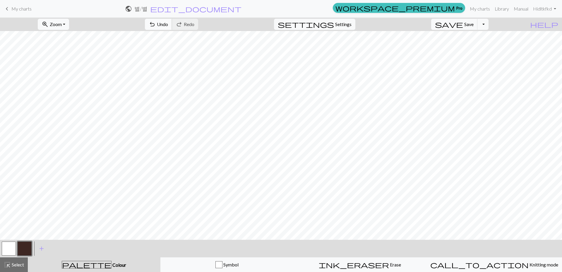
click at [172, 29] on button "undo Undo Undo" at bounding box center [158, 24] width 27 height 11
click at [168, 23] on span "Undo" at bounding box center [162, 24] width 11 height 6
click at [168, 24] on span "Undo" at bounding box center [162, 24] width 11 height 6
click at [168, 26] on span "Undo" at bounding box center [162, 24] width 11 height 6
click at [189, 13] on form "public 별 / 별 edit_document Edit settings" at bounding box center [183, 8] width 294 height 11
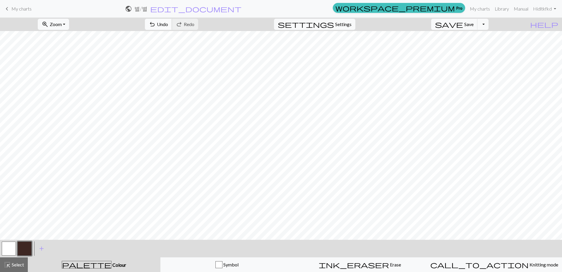
click at [156, 23] on span "undo" at bounding box center [152, 24] width 7 height 8
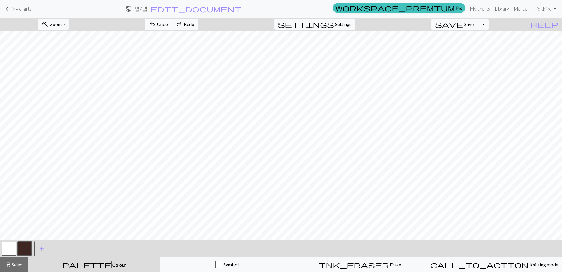
click at [156, 23] on span "undo" at bounding box center [152, 24] width 7 height 8
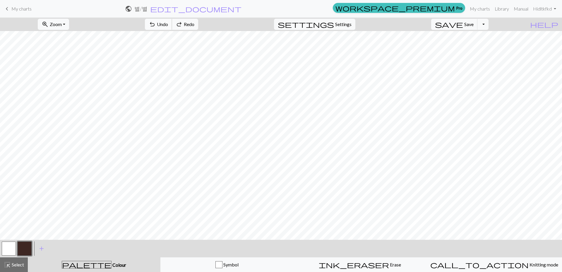
click at [156, 23] on span "undo" at bounding box center [152, 24] width 7 height 8
click at [156, 25] on span "undo" at bounding box center [152, 24] width 7 height 8
click at [172, 23] on button "undo Undo Undo" at bounding box center [158, 24] width 27 height 11
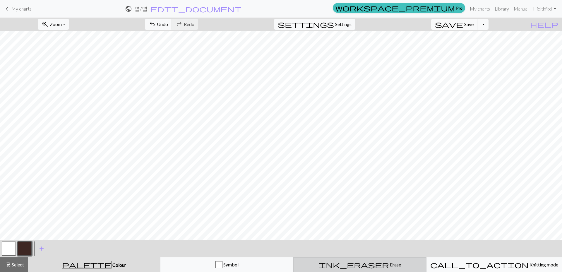
click at [385, 263] on div "ink_eraser Erase Erase" at bounding box center [360, 264] width 126 height 7
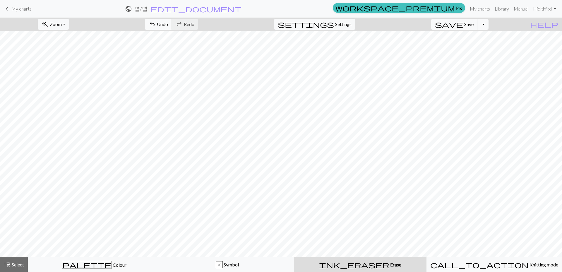
click at [172, 19] on button "undo Undo Undo" at bounding box center [158, 24] width 27 height 11
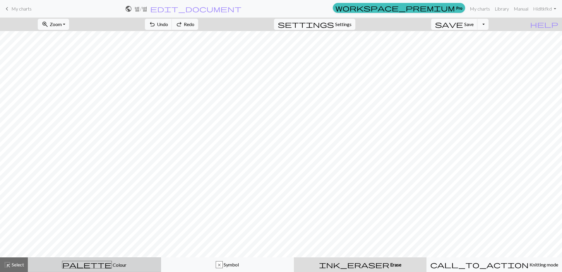
click at [120, 267] on div "palette Colour Colour" at bounding box center [95, 265] width 126 height 8
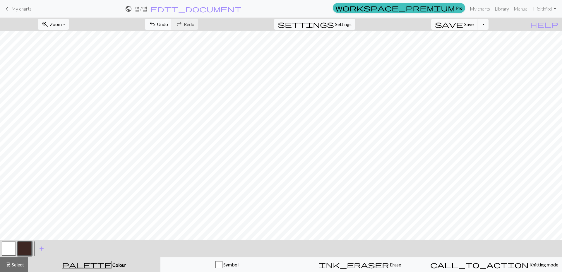
click at [172, 28] on button "undo Undo Undo" at bounding box center [158, 24] width 27 height 11
click at [172, 27] on button "undo Undo Undo" at bounding box center [158, 24] width 27 height 11
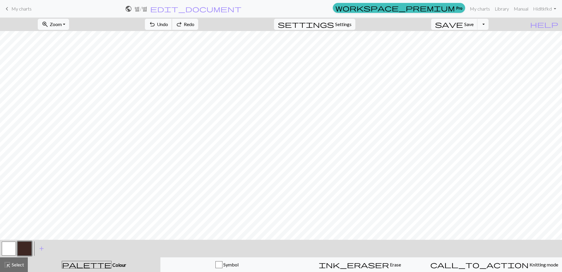
click at [172, 27] on button "undo Undo Undo" at bounding box center [158, 24] width 27 height 11
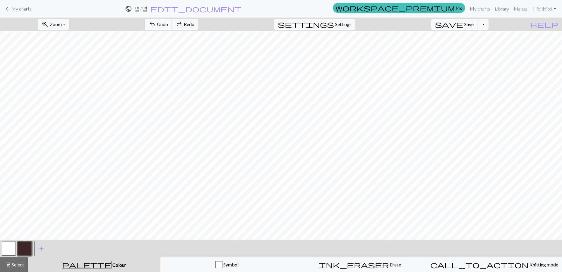
click at [172, 27] on button "undo Undo Undo" at bounding box center [158, 24] width 27 height 11
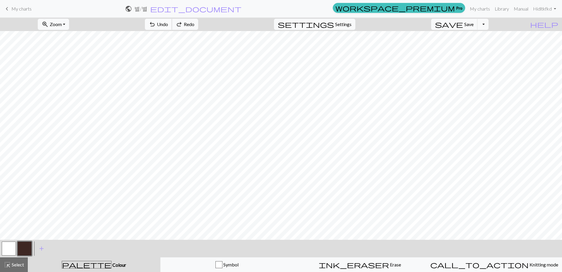
click at [172, 27] on button "undo Undo Undo" at bounding box center [158, 24] width 27 height 11
click at [194, 25] on span "Redo" at bounding box center [189, 24] width 11 height 6
click at [172, 19] on button "undo Undo Undo" at bounding box center [158, 24] width 27 height 11
click at [168, 23] on span "Undo" at bounding box center [162, 24] width 11 height 6
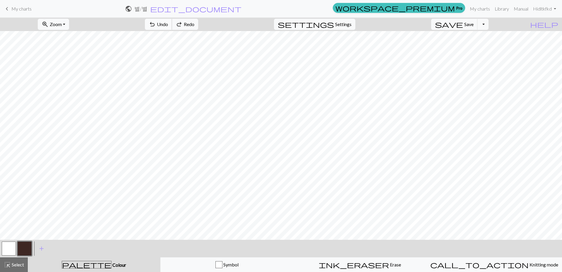
click at [168, 23] on span "Undo" at bounding box center [162, 24] width 11 height 6
click at [7, 11] on span "keyboard_arrow_left" at bounding box center [7, 9] width 7 height 8
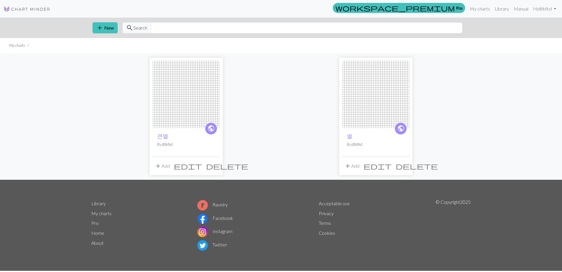
click at [363, 111] on img at bounding box center [375, 94] width 67 height 67
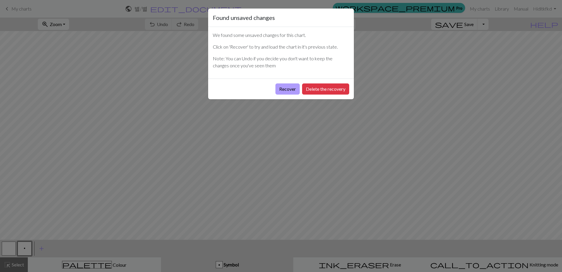
click at [285, 88] on button "Recover" at bounding box center [288, 88] width 24 height 11
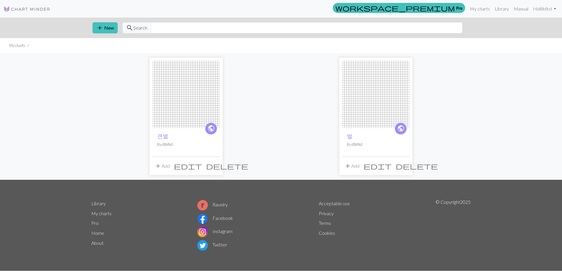
click at [381, 114] on img at bounding box center [375, 94] width 67 height 67
